Goal: Feedback & Contribution: Leave review/rating

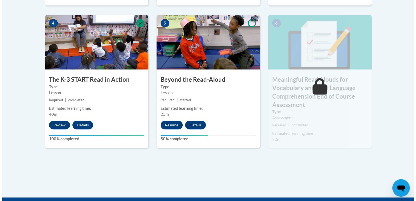
scroll to position [327, 0]
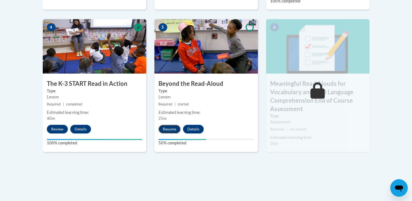
click at [175, 128] on button "Resume" at bounding box center [169, 129] width 22 height 9
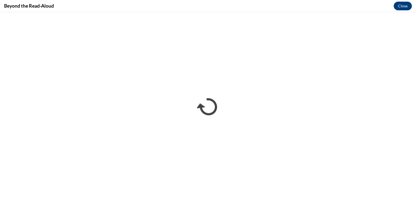
scroll to position [0, 0]
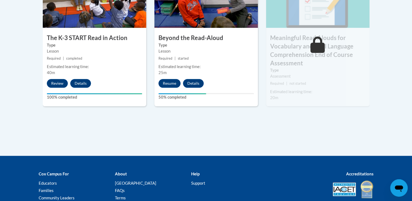
scroll to position [362, 0]
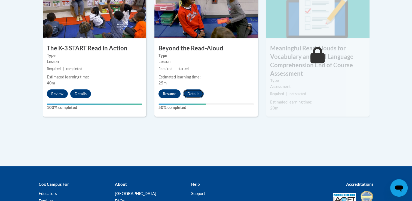
click at [194, 92] on button "Details" at bounding box center [193, 93] width 21 height 9
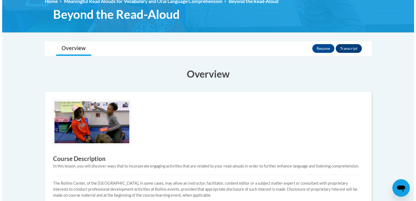
scroll to position [82, 0]
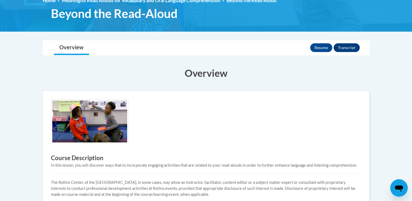
click at [106, 123] on img at bounding box center [90, 121] width 78 height 45
click at [314, 46] on button "Resume" at bounding box center [321, 47] width 22 height 9
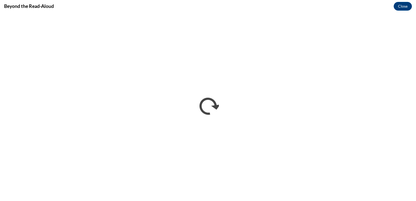
scroll to position [0, 0]
click at [294, 12] on div "Beyond the Read-Aloud Close" at bounding box center [208, 100] width 416 height 201
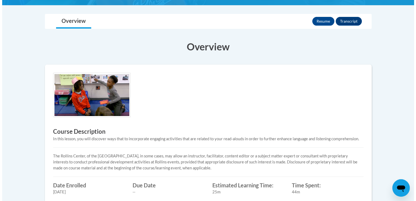
scroll to position [109, 0]
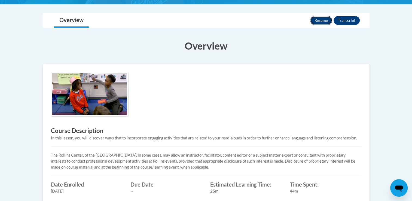
click at [320, 22] on button "Resume" at bounding box center [321, 20] width 22 height 9
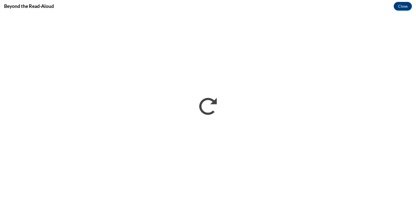
scroll to position [0, 0]
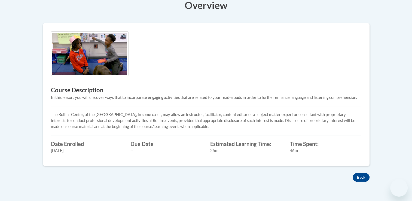
click at [346, 104] on div "Course Description In this lesson, you will discover ways that to incorporate e…" at bounding box center [206, 94] width 319 height 126
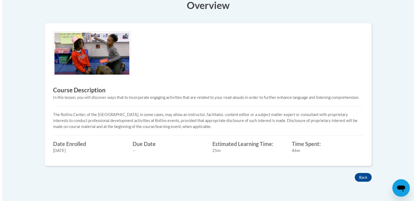
scroll to position [109, 0]
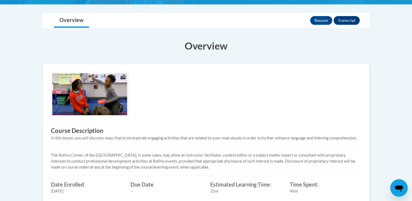
click at [194, 62] on div "Overview Course Description In this lesson, you will discover ways that to inco…" at bounding box center [206, 123] width 335 height 180
drag, startPoint x: 325, startPoint y: 20, endPoint x: 319, endPoint y: 19, distance: 6.4
click at [319, 19] on button "Resume" at bounding box center [321, 20] width 22 height 9
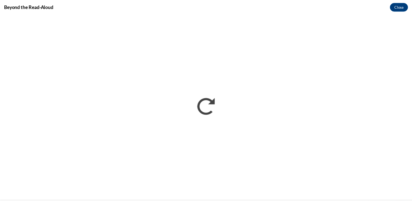
scroll to position [0, 0]
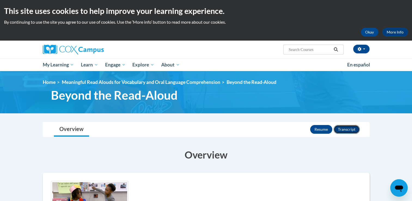
click at [336, 133] on button "Transcript" at bounding box center [347, 129] width 26 height 9
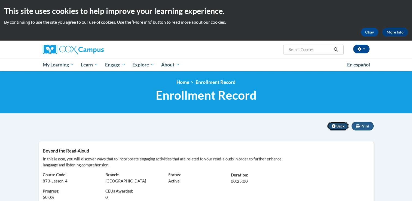
click at [336, 127] on button "Back" at bounding box center [338, 126] width 22 height 9
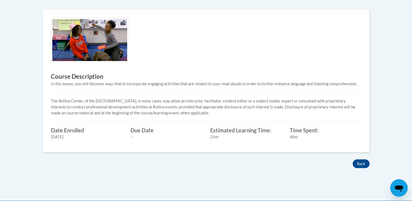
scroll to position [163, 0]
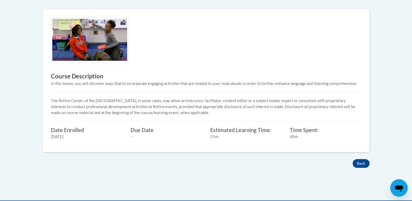
click at [93, 49] on img at bounding box center [90, 39] width 78 height 45
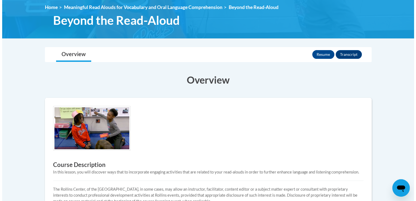
scroll to position [54, 0]
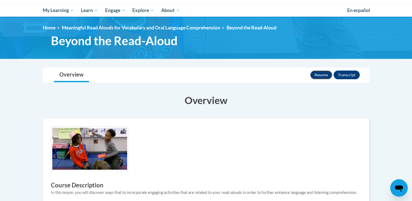
click at [318, 76] on button "Resume" at bounding box center [321, 75] width 22 height 9
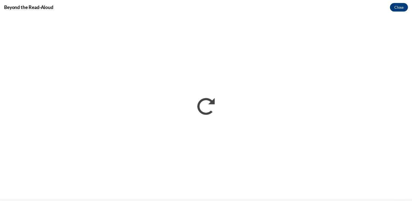
scroll to position [0, 0]
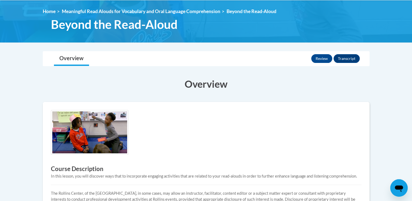
scroll to position [69, 0]
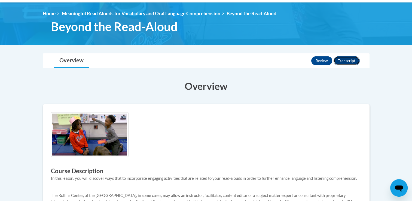
click at [346, 61] on button "Transcript" at bounding box center [347, 60] width 26 height 9
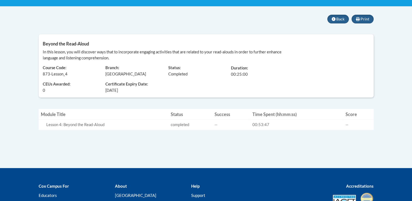
scroll to position [112, 0]
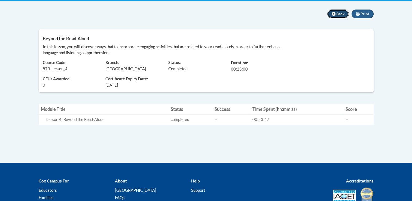
click at [339, 14] on span "Back" at bounding box center [340, 13] width 8 height 5
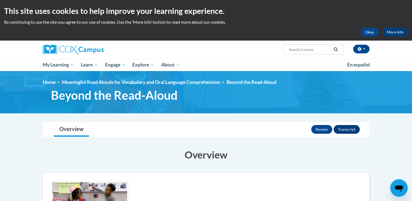
drag, startPoint x: 408, startPoint y: 195, endPoint x: 397, endPoint y: 147, distance: 49.8
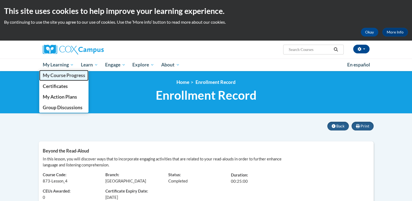
click at [53, 73] on span "My Course Progress" at bounding box center [63, 75] width 42 height 6
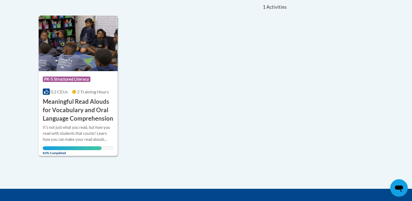
scroll to position [136, 0]
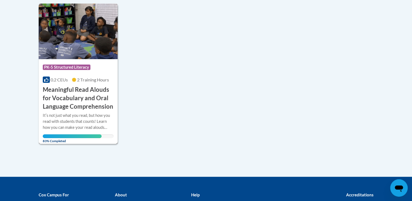
click at [92, 55] on img at bounding box center [78, 32] width 79 height 56
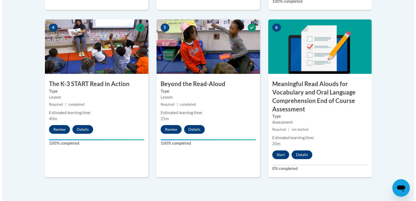
scroll to position [327, 0]
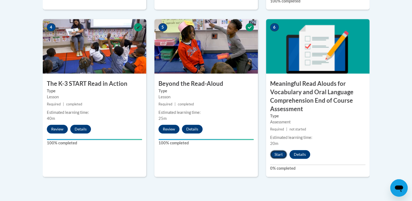
click at [282, 153] on button "Start" at bounding box center [278, 154] width 17 height 9
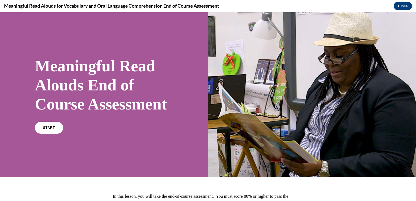
scroll to position [54, 0]
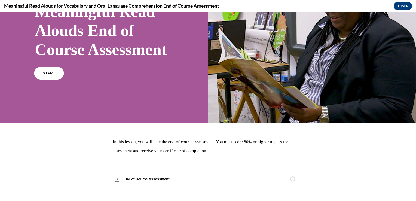
click at [46, 79] on link "START" at bounding box center [49, 73] width 30 height 13
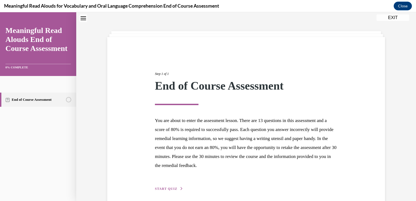
scroll to position [40, 0]
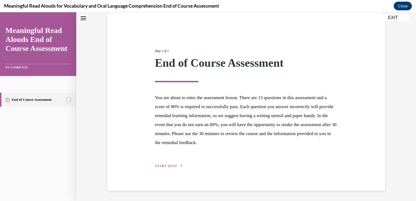
click at [176, 164] on button "START QUIZ" at bounding box center [169, 165] width 28 height 5
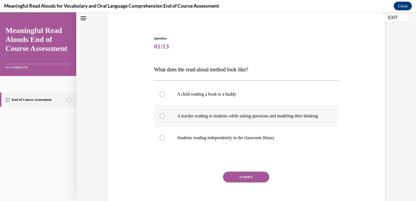
click at [161, 122] on label "A teacher reading to students while asking questions and modeling their thinking" at bounding box center [246, 116] width 184 height 22
click at [161, 119] on input "A teacher reading to students while asking questions and modeling their thinking" at bounding box center [162, 115] width 5 height 5
radio input "true"
click at [225, 177] on button "SUBMIT" at bounding box center [246, 177] width 46 height 11
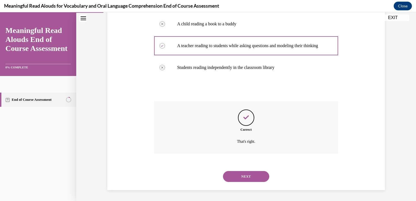
scroll to position [115, 0]
click at [235, 176] on button "NEXT" at bounding box center [246, 176] width 46 height 11
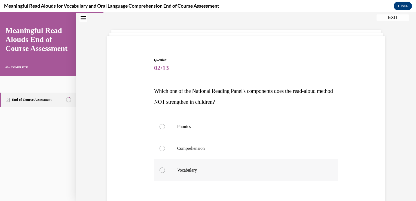
scroll to position [27, 0]
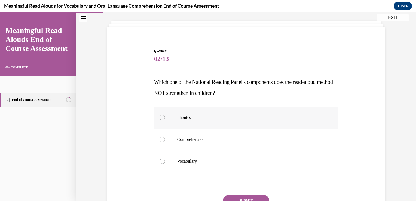
click at [157, 115] on label "Phonics" at bounding box center [246, 118] width 184 height 22
click at [160, 115] on input "Phonics" at bounding box center [162, 117] width 5 height 5
radio input "true"
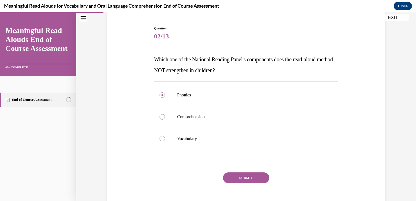
scroll to position [77, 0]
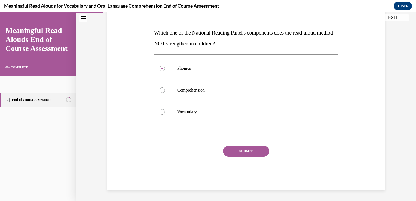
click at [244, 149] on button "SUBMIT" at bounding box center [246, 151] width 46 height 11
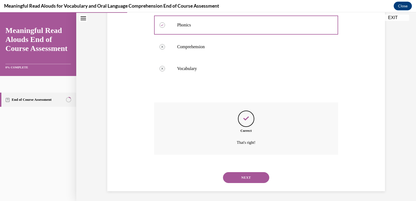
scroll to position [121, 0]
click at [249, 174] on button "NEXT" at bounding box center [246, 176] width 46 height 11
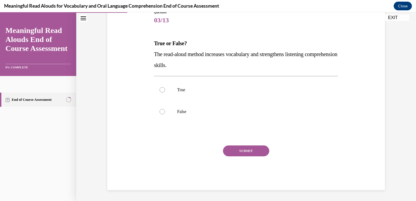
scroll to position [60, 0]
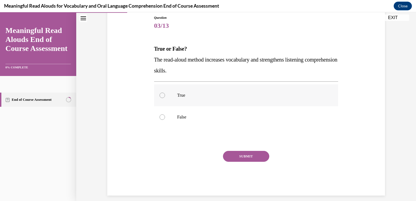
click at [162, 92] on label "True" at bounding box center [246, 95] width 184 height 22
click at [162, 93] on input "True" at bounding box center [162, 95] width 5 height 5
radio input "true"
click at [245, 154] on button "SUBMIT" at bounding box center [246, 156] width 46 height 11
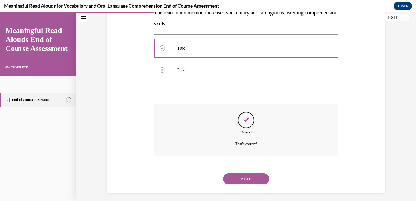
scroll to position [110, 0]
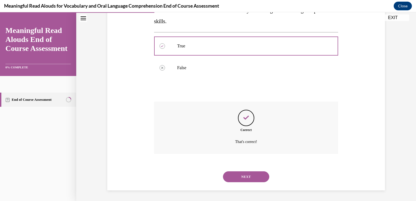
click at [247, 174] on button "NEXT" at bounding box center [246, 176] width 46 height 11
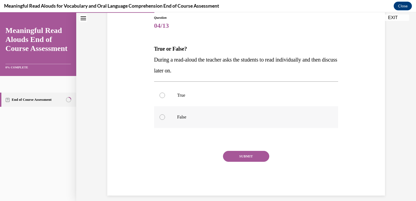
click at [162, 116] on div at bounding box center [162, 116] width 5 height 5
click at [162, 116] on input "False" at bounding box center [162, 116] width 5 height 5
radio input "true"
click at [238, 156] on button "SUBMIT" at bounding box center [246, 156] width 46 height 11
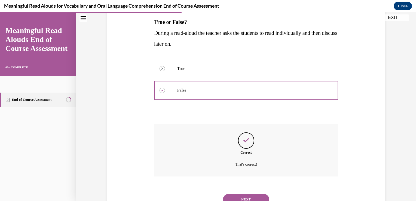
scroll to position [110, 0]
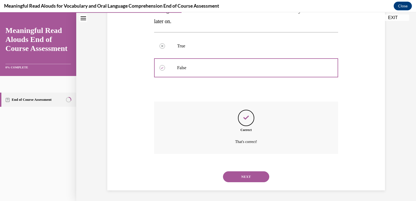
click at [248, 176] on button "NEXT" at bounding box center [246, 176] width 46 height 11
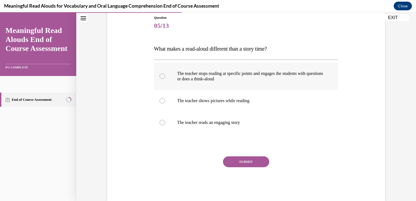
click at [161, 76] on div at bounding box center [162, 76] width 5 height 5
click at [161, 76] on input "The teacher stops reading at specific points and engages the students with ques…" at bounding box center [162, 76] width 5 height 5
radio input "true"
click at [232, 162] on button "SUBMIT" at bounding box center [246, 161] width 46 height 11
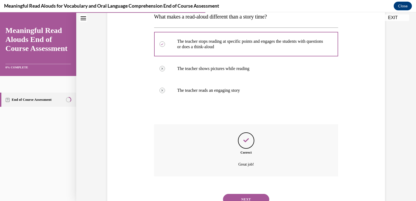
scroll to position [115, 0]
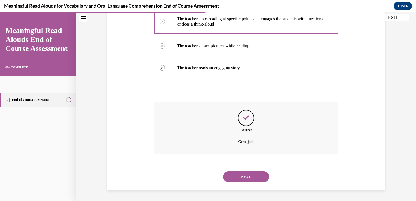
click at [243, 178] on button "NEXT" at bounding box center [246, 176] width 46 height 11
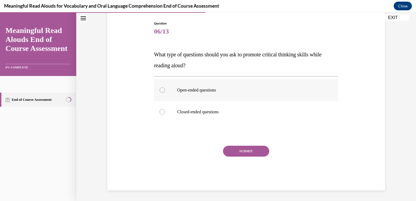
click at [165, 90] on label "Open-ended questions" at bounding box center [246, 90] width 184 height 22
click at [165, 90] on input "Open-ended questions" at bounding box center [162, 89] width 5 height 5
radio input "true"
click at [226, 154] on button "SUBMIT" at bounding box center [246, 151] width 46 height 11
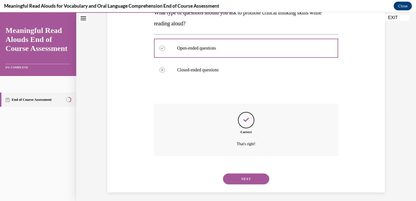
scroll to position [99, 0]
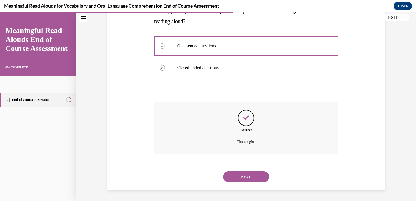
click at [241, 179] on button "NEXT" at bounding box center [246, 176] width 46 height 11
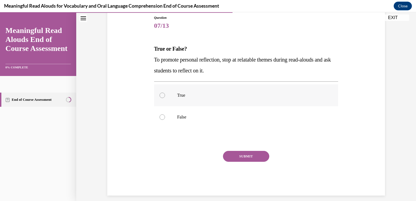
click at [165, 95] on label "True" at bounding box center [246, 95] width 184 height 22
click at [165, 95] on input "True" at bounding box center [162, 95] width 5 height 5
radio input "true"
click at [237, 157] on button "SUBMIT" at bounding box center [246, 156] width 46 height 11
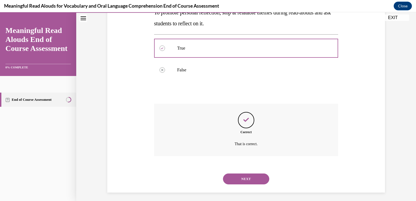
scroll to position [110, 0]
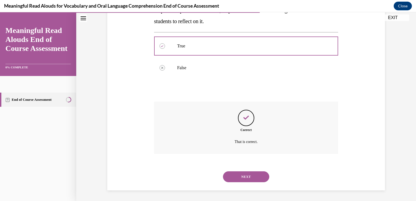
click at [255, 178] on button "NEXT" at bounding box center [246, 176] width 46 height 11
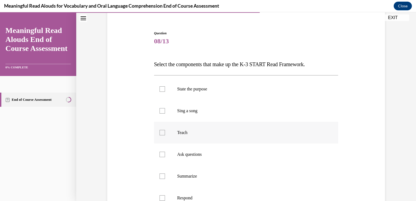
scroll to position [54, 0]
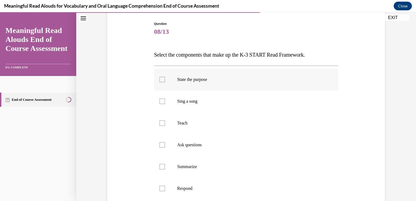
click at [160, 78] on div at bounding box center [162, 79] width 5 height 5
click at [160, 78] on input "State the purpose" at bounding box center [162, 79] width 5 height 5
checkbox input "true"
click at [163, 124] on label "Teach" at bounding box center [246, 123] width 184 height 22
click at [163, 124] on input "Teach" at bounding box center [162, 122] width 5 height 5
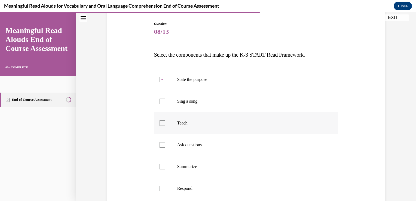
checkbox input "true"
click at [162, 148] on label "Ask questions" at bounding box center [246, 145] width 184 height 22
click at [162, 148] on input "Ask questions" at bounding box center [162, 144] width 5 height 5
checkbox input "true"
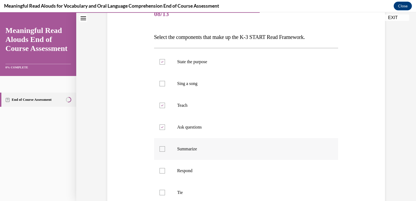
scroll to position [82, 0]
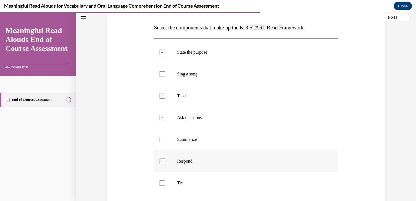
click at [161, 160] on div at bounding box center [162, 160] width 5 height 5
click at [161, 160] on input "Respond" at bounding box center [162, 160] width 5 height 5
checkbox input "true"
click at [160, 182] on div at bounding box center [162, 182] width 5 height 5
click at [160, 182] on input "Tie" at bounding box center [162, 182] width 5 height 5
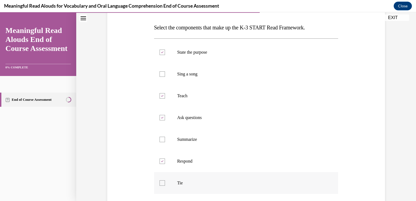
checkbox input "true"
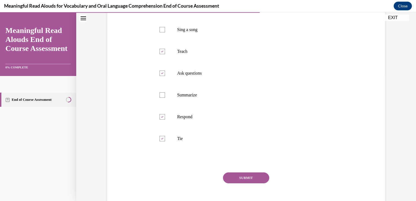
scroll to position [136, 0]
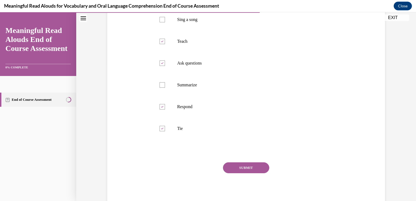
click at [246, 166] on button "SUBMIT" at bounding box center [246, 167] width 46 height 11
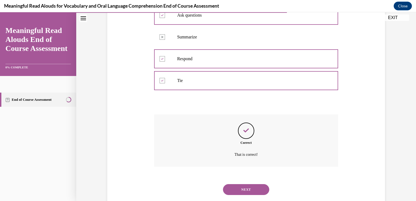
scroll to position [197, 0]
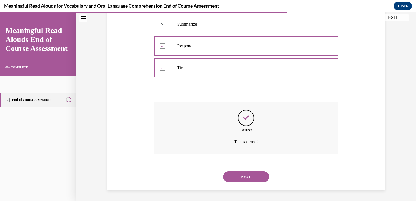
click at [248, 178] on button "NEXT" at bounding box center [246, 176] width 46 height 11
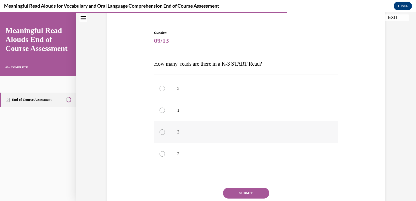
scroll to position [54, 0]
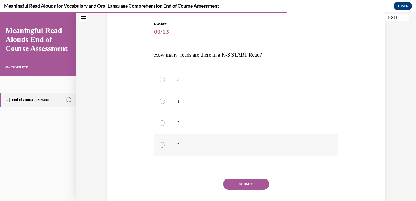
click at [164, 143] on label "2" at bounding box center [246, 145] width 184 height 22
click at [164, 143] on input "2" at bounding box center [162, 144] width 5 height 5
radio input "true"
click at [230, 185] on button "SUBMIT" at bounding box center [246, 184] width 46 height 11
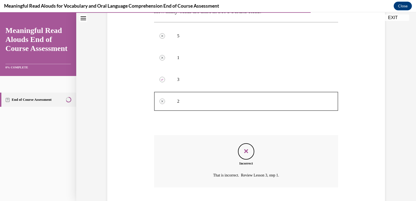
scroll to position [132, 0]
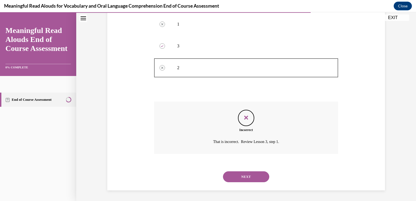
click at [235, 180] on button "NEXT" at bounding box center [246, 176] width 46 height 11
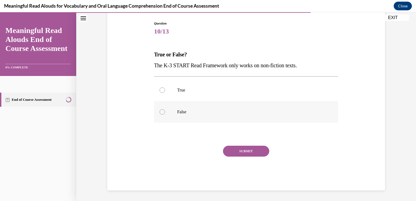
click at [160, 114] on div at bounding box center [162, 111] width 5 height 5
click at [160, 114] on input "False" at bounding box center [162, 111] width 5 height 5
radio input "true"
click at [238, 153] on button "SUBMIT" at bounding box center [246, 151] width 46 height 11
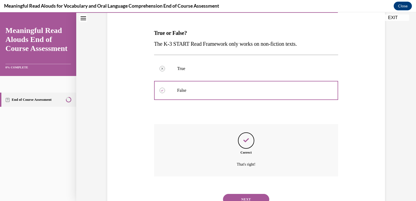
scroll to position [99, 0]
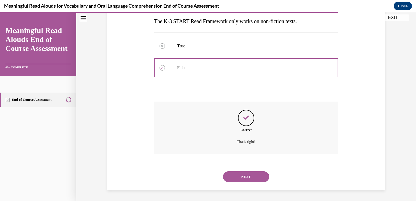
click at [247, 176] on button "NEXT" at bounding box center [246, 176] width 46 height 11
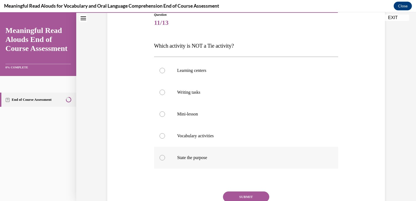
scroll to position [54, 0]
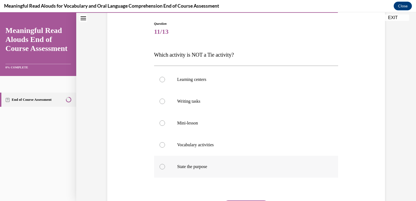
click at [160, 170] on label "State the purpose" at bounding box center [246, 167] width 184 height 22
click at [160, 169] on input "State the purpose" at bounding box center [162, 166] width 5 height 5
radio input "true"
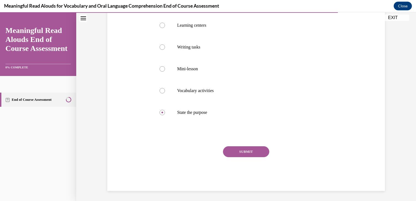
scroll to position [109, 0]
click at [240, 151] on button "SUBMIT" at bounding box center [246, 151] width 46 height 11
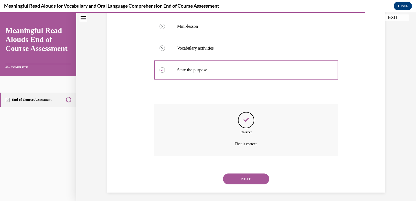
scroll to position [153, 0]
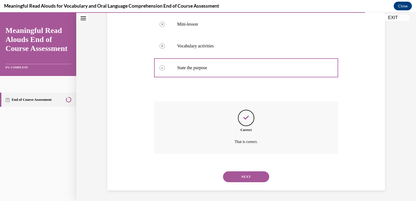
click at [247, 175] on button "NEXT" at bounding box center [246, 176] width 46 height 11
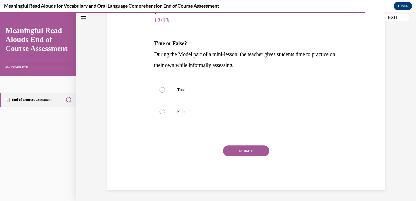
scroll to position [60, 0]
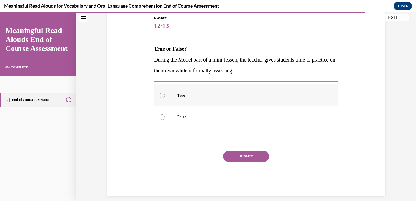
click at [160, 97] on div at bounding box center [162, 95] width 5 height 5
click at [160, 97] on input "True" at bounding box center [162, 95] width 5 height 5
radio input "true"
click at [241, 157] on button "SUBMIT" at bounding box center [246, 156] width 46 height 11
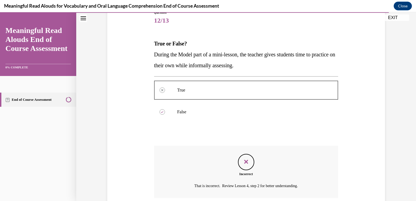
scroll to position [110, 0]
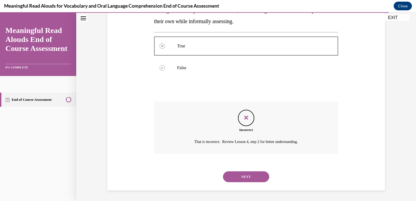
click at [247, 175] on button "NEXT" at bounding box center [246, 176] width 46 height 11
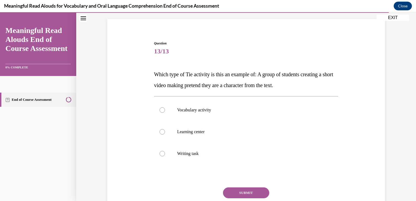
scroll to position [27, 0]
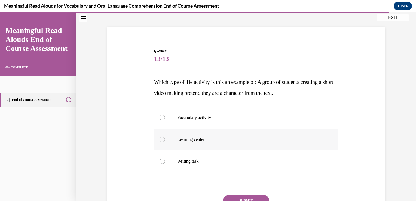
click at [159, 135] on label "Learning center" at bounding box center [246, 140] width 184 height 22
click at [160, 137] on input "Learning center" at bounding box center [162, 139] width 5 height 5
radio input "true"
click at [161, 139] on icon at bounding box center [162, 140] width 2 height 2
click at [160, 139] on input "Learning center" at bounding box center [162, 139] width 5 height 5
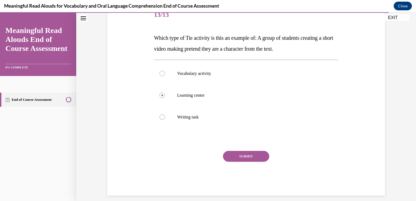
scroll to position [77, 0]
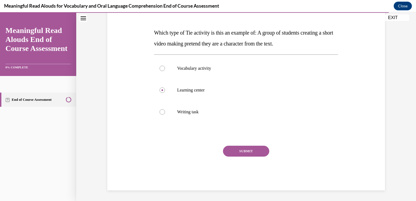
click at [240, 151] on button "SUBMIT" at bounding box center [246, 151] width 46 height 11
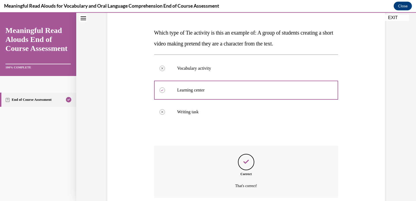
scroll to position [121, 0]
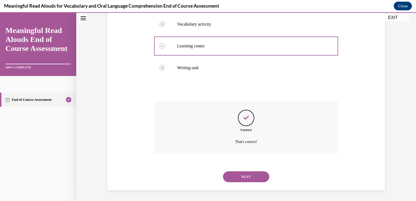
click at [252, 175] on button "NEXT" at bounding box center [246, 176] width 46 height 11
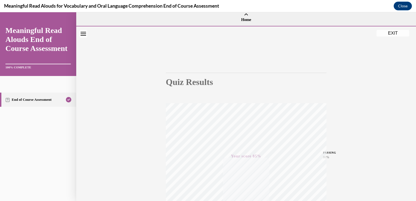
scroll to position [0, 0]
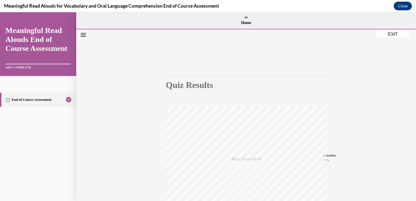
click at [391, 35] on button "EXIT" at bounding box center [393, 34] width 33 height 7
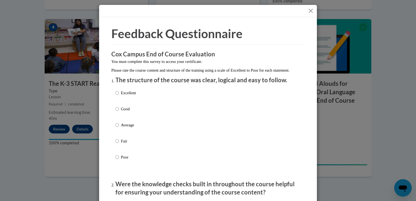
click at [117, 115] on label "Good" at bounding box center [125, 113] width 20 height 15
click at [117, 112] on input "Good" at bounding box center [117, 109] width 4 height 6
radio input "true"
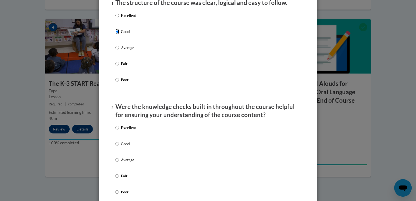
scroll to position [109, 0]
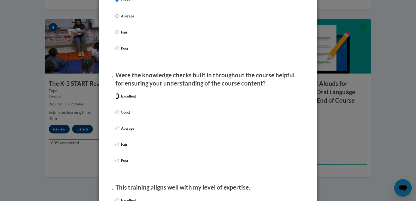
click at [115, 99] on input "Excellent" at bounding box center [117, 96] width 4 height 6
radio input "true"
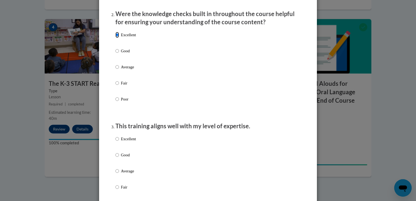
scroll to position [191, 0]
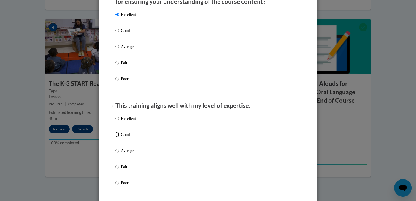
click at [115, 137] on input "Good" at bounding box center [117, 135] width 4 height 6
radio input "true"
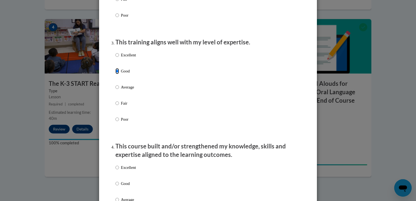
scroll to position [272, 0]
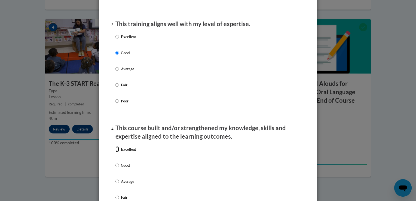
click at [116, 152] on input "Excellent" at bounding box center [117, 149] width 4 height 6
radio input "true"
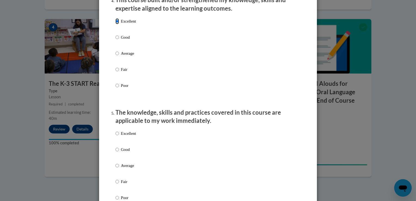
scroll to position [408, 0]
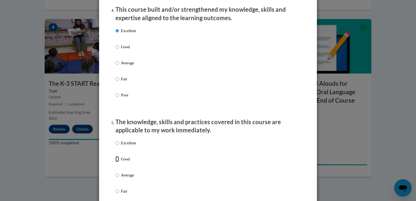
click at [116, 149] on div "Excellent Good Average Fair Poor" at bounding box center [125, 179] width 20 height 84
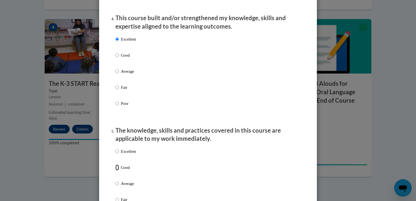
scroll to position [381, 0]
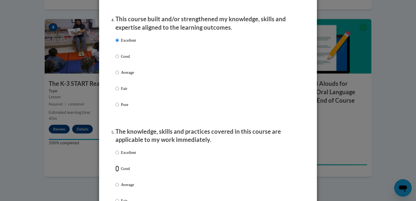
click at [116, 172] on input "Good" at bounding box center [117, 169] width 4 height 6
radio input "true"
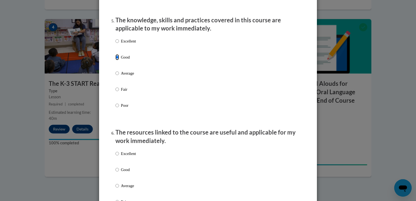
scroll to position [545, 0]
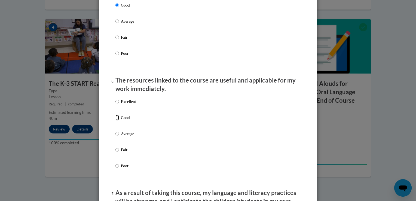
click at [115, 121] on input "Good" at bounding box center [117, 118] width 4 height 6
radio input "true"
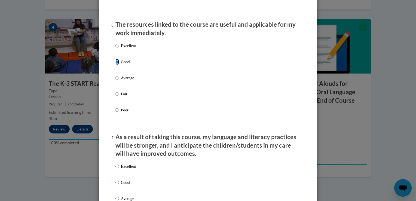
scroll to position [626, 0]
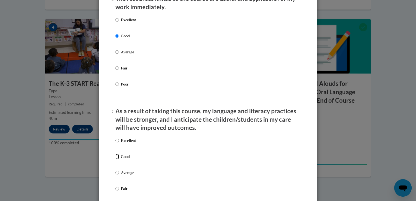
click at [117, 160] on input "Good" at bounding box center [117, 157] width 4 height 6
radio input "true"
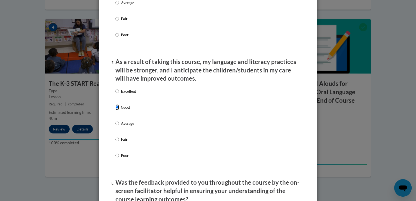
scroll to position [735, 0]
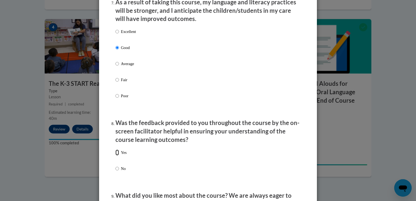
click at [116, 155] on input "Yes" at bounding box center [117, 152] width 4 height 6
radio input "true"
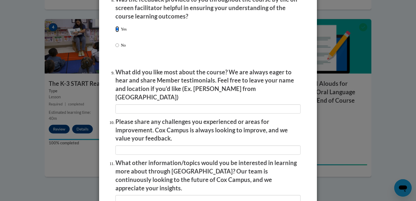
scroll to position [871, 0]
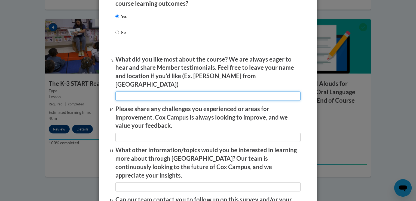
click at [140, 95] on input "textbox" at bounding box center [207, 95] width 185 height 9
type input "I liked the videos."
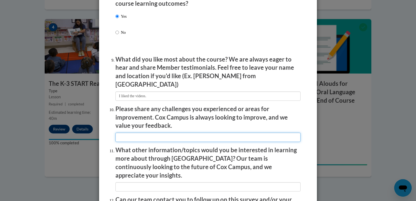
click at [132, 134] on input "textbox" at bounding box center [207, 137] width 185 height 9
type input "none"
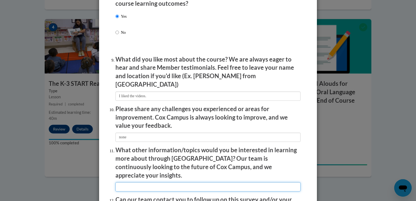
drag, startPoint x: 124, startPoint y: 178, endPoint x: 200, endPoint y: 175, distance: 76.6
click at [200, 182] on input "textbox" at bounding box center [207, 186] width 185 height 9
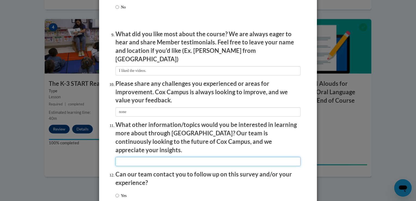
scroll to position [926, 0]
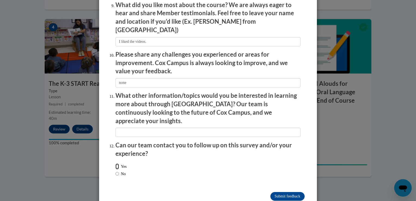
click at [115, 163] on input "Yes" at bounding box center [117, 166] width 4 height 6
radio input "true"
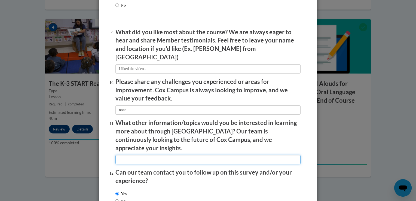
click at [128, 155] on input "textbox" at bounding box center [207, 159] width 185 height 9
type input "I have not reviewed all the courses offered to comment on this section."
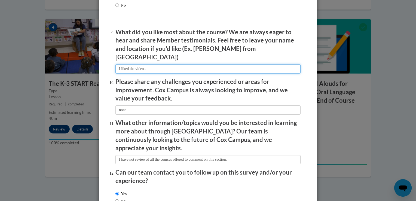
click at [149, 68] on input "textbox" at bounding box center [207, 68] width 185 height 9
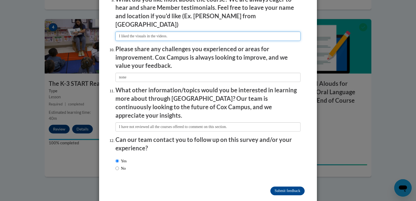
scroll to position [933, 0]
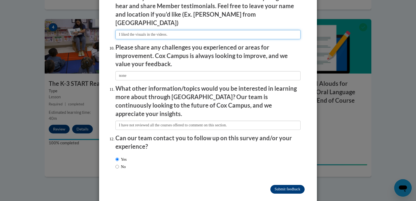
type input "I liked the visuals in the videos."
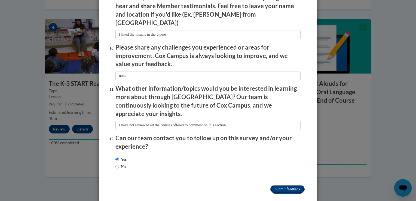
click at [286, 185] on input "Submit feedback" at bounding box center [287, 189] width 34 height 9
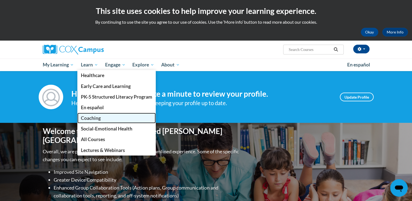
click at [87, 117] on span "Coaching" at bounding box center [91, 118] width 20 height 6
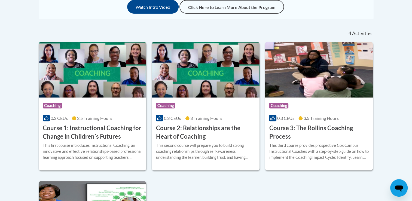
scroll to position [163, 0]
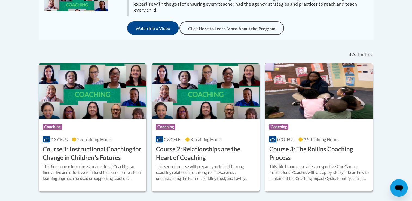
click at [355, 162] on div "More Info Enroll This third course provides prospective Cox Campus Instructiona…" at bounding box center [319, 176] width 108 height 28
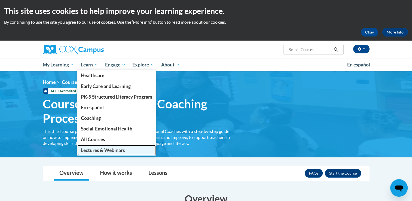
click at [104, 154] on link "Lectures & Webinars" at bounding box center [116, 150] width 78 height 11
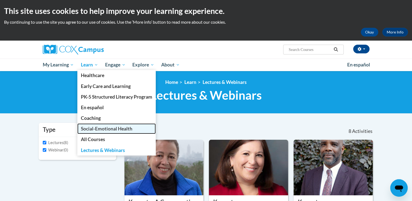
click at [102, 128] on span "Social-Emotional Health" at bounding box center [106, 129] width 51 height 6
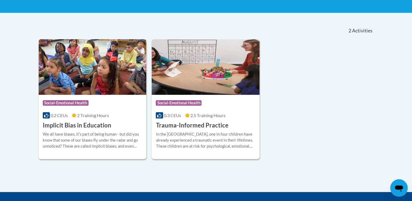
scroll to position [72, 0]
